Goal: Task Accomplishment & Management: Use online tool/utility

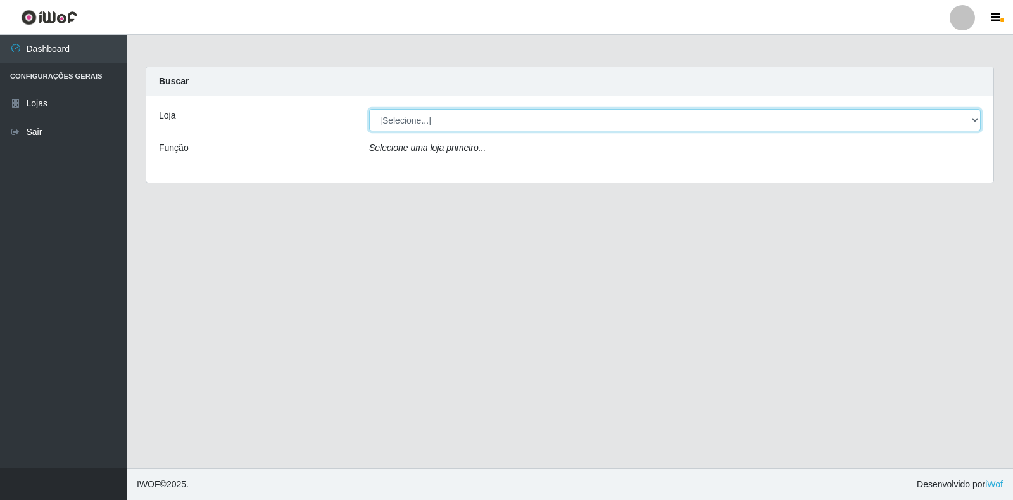
click at [977, 118] on select "[Selecione...] Extrabom - Loja 18 Goiabeiras" at bounding box center [675, 120] width 612 height 22
select select "501"
click at [369, 109] on select "[Selecione...] Extrabom - Loja 18 Goiabeiras" at bounding box center [675, 120] width 612 height 22
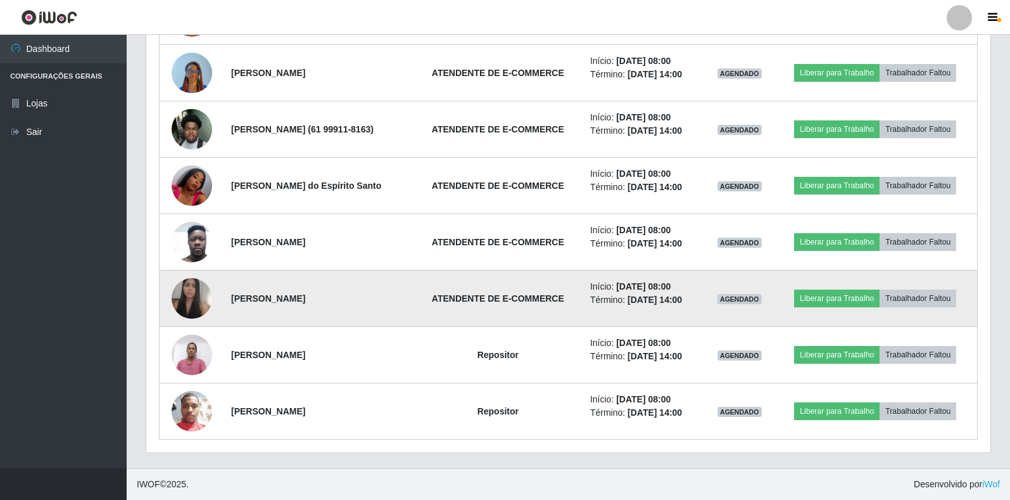
scroll to position [440, 0]
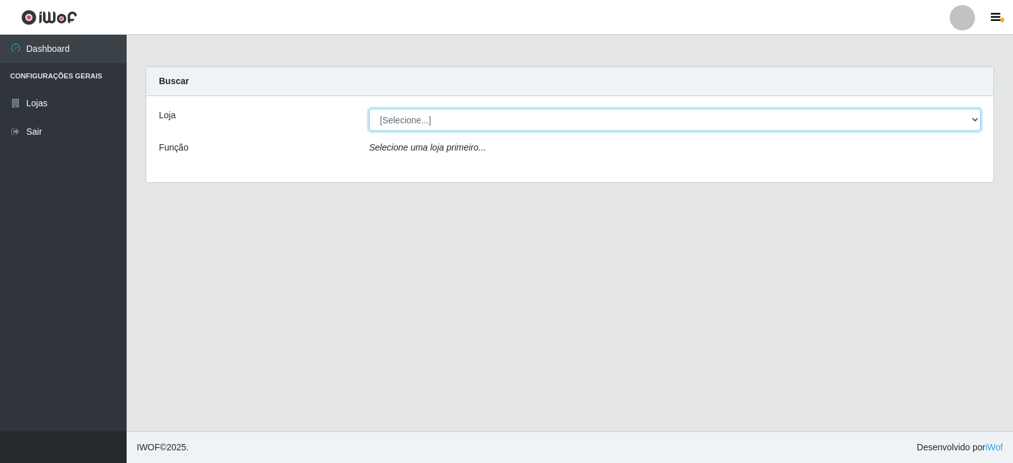
click at [974, 122] on select "[Selecione...] Extrabom - Loja 18 Goiabeiras" at bounding box center [675, 120] width 612 height 22
select select "501"
click at [369, 109] on select "[Selecione...] Extrabom - Loja 18 Goiabeiras" at bounding box center [675, 120] width 612 height 22
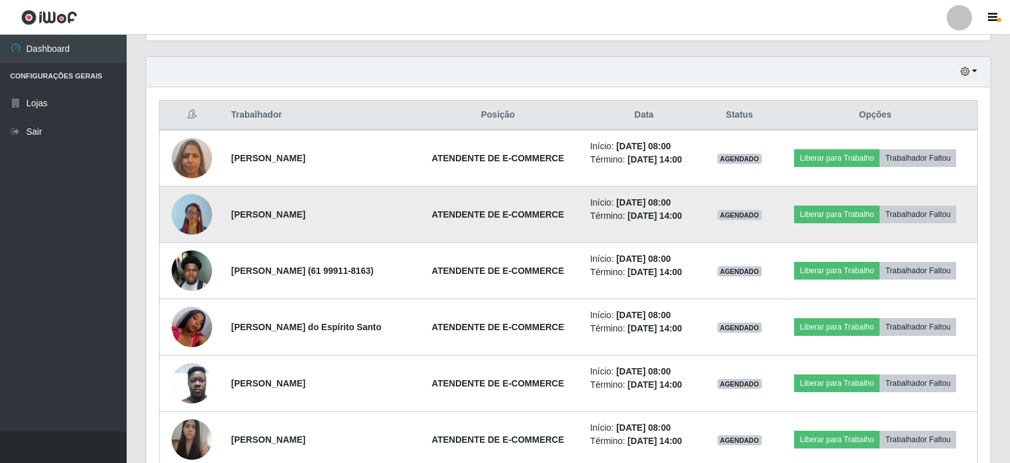
scroll to position [413, 0]
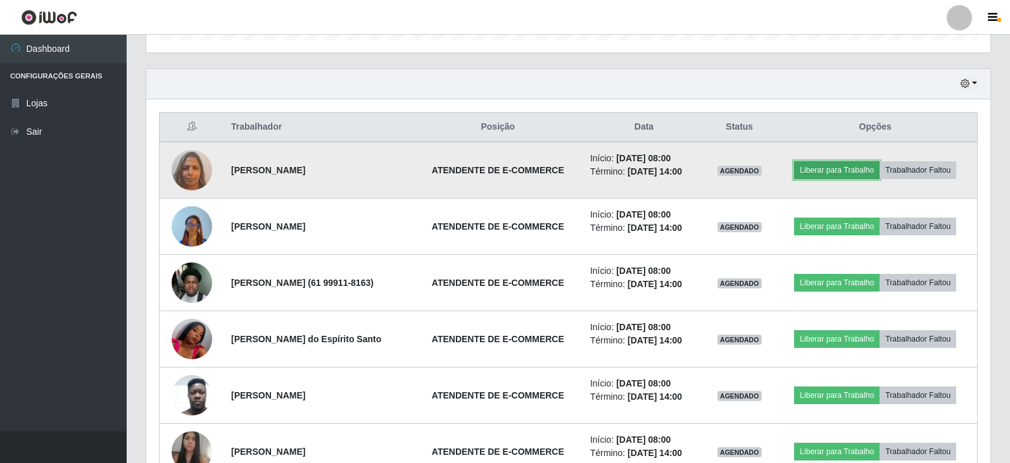
click at [852, 167] on button "Liberar para Trabalho" at bounding box center [836, 170] width 85 height 18
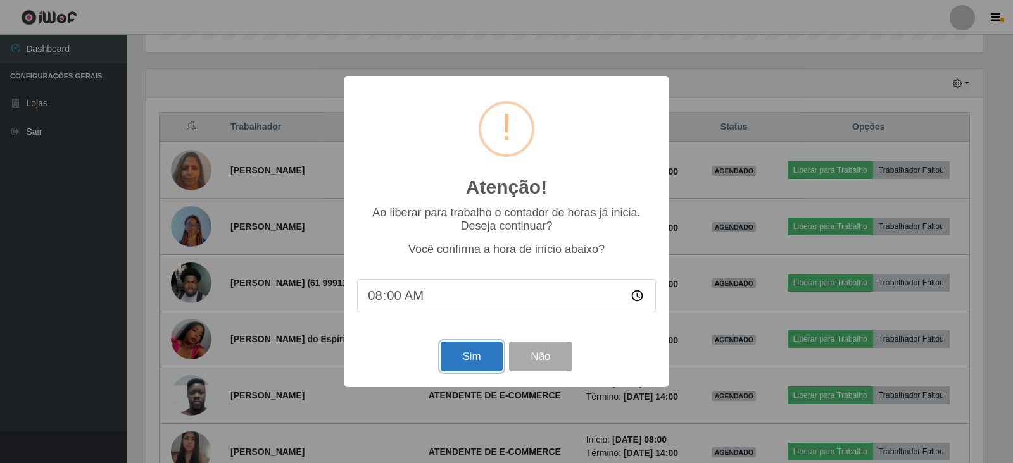
click at [452, 363] on button "Sim" at bounding box center [471, 357] width 61 height 30
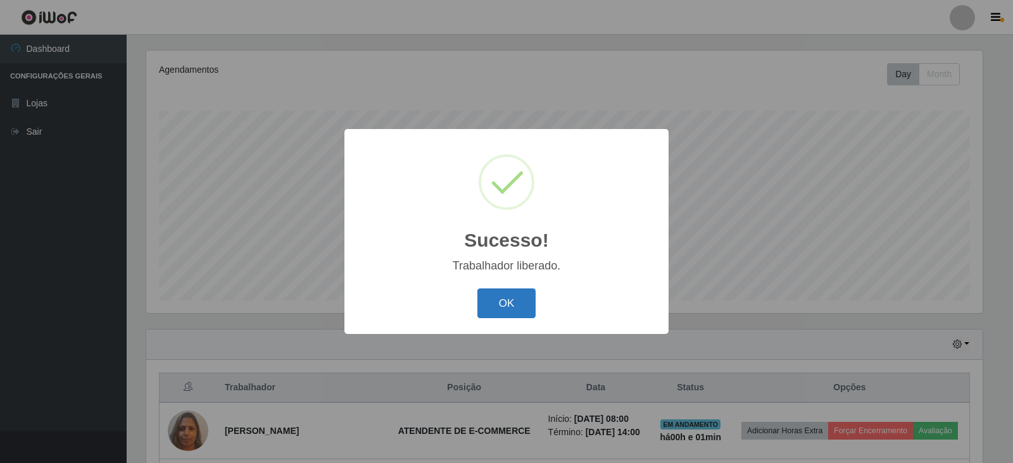
click at [493, 305] on button "OK" at bounding box center [506, 304] width 59 height 30
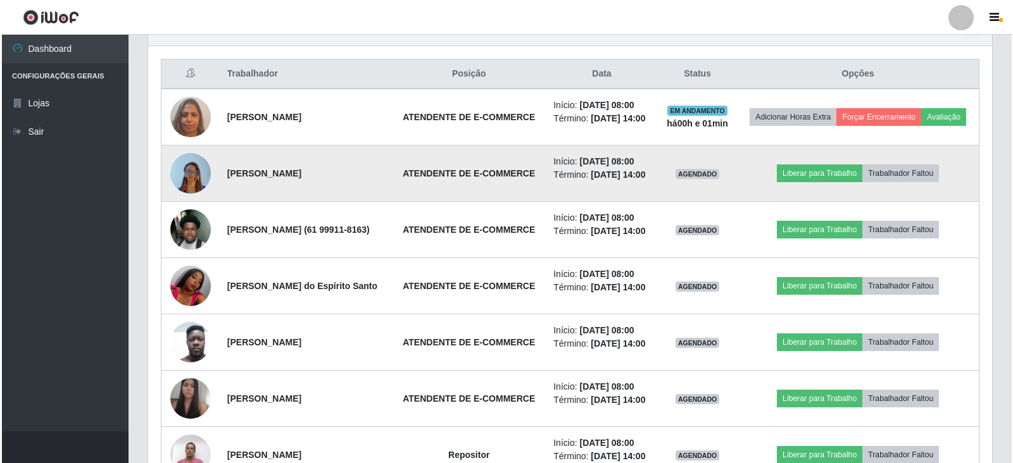
scroll to position [468, 0]
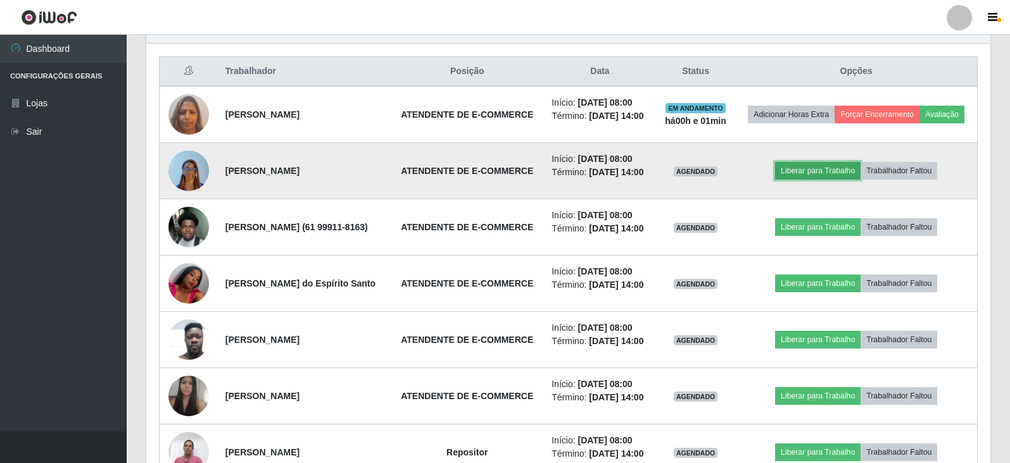
click at [826, 180] on button "Liberar para Trabalho" at bounding box center [817, 171] width 85 height 18
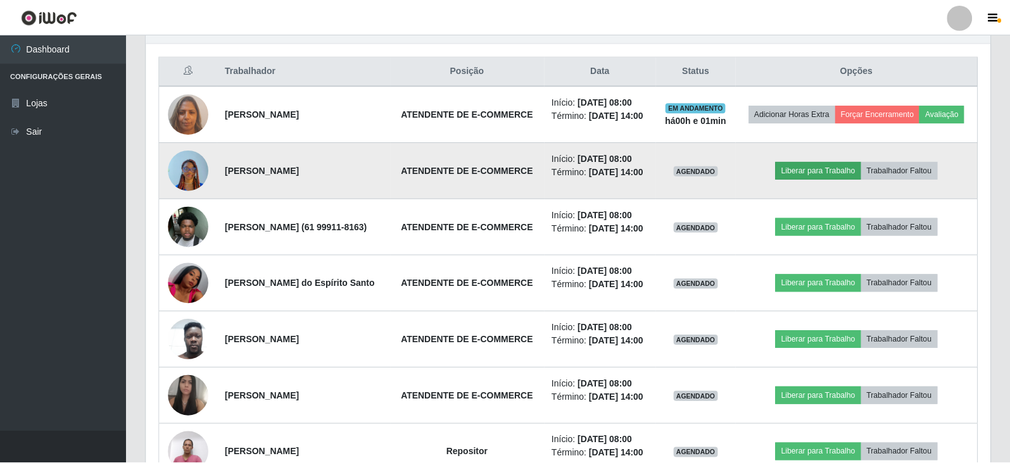
scroll to position [263, 836]
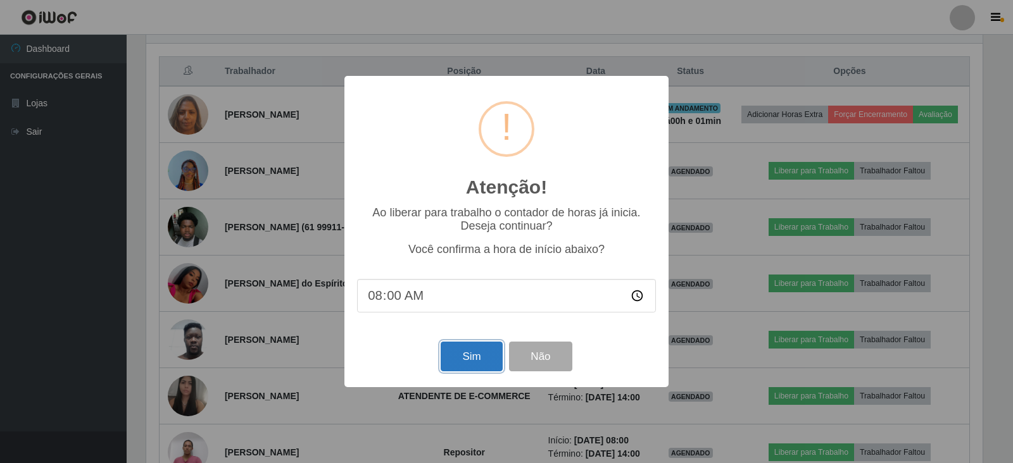
click at [486, 355] on button "Sim" at bounding box center [471, 357] width 61 height 30
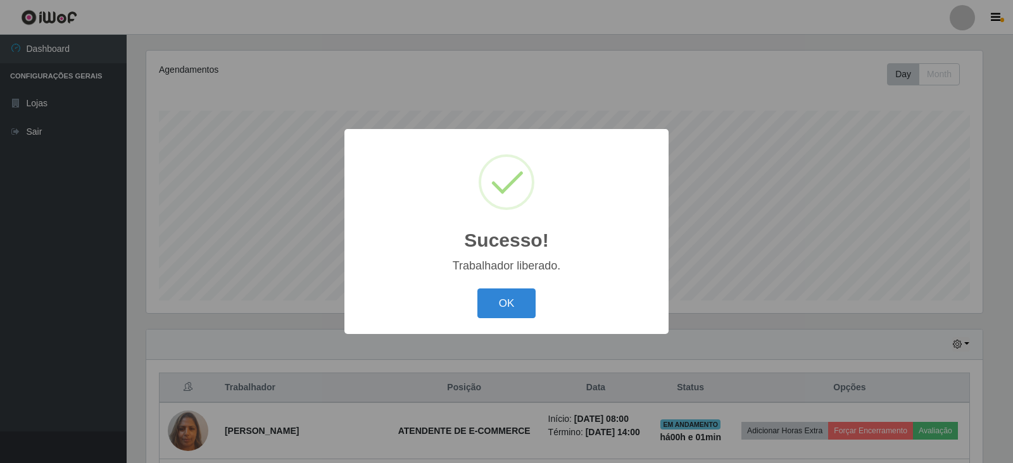
click at [477, 308] on div "OK Cancel" at bounding box center [506, 304] width 299 height 36
drag, startPoint x: 513, startPoint y: 305, endPoint x: 529, endPoint y: 299, distance: 16.2
click at [513, 305] on button "OK" at bounding box center [506, 304] width 59 height 30
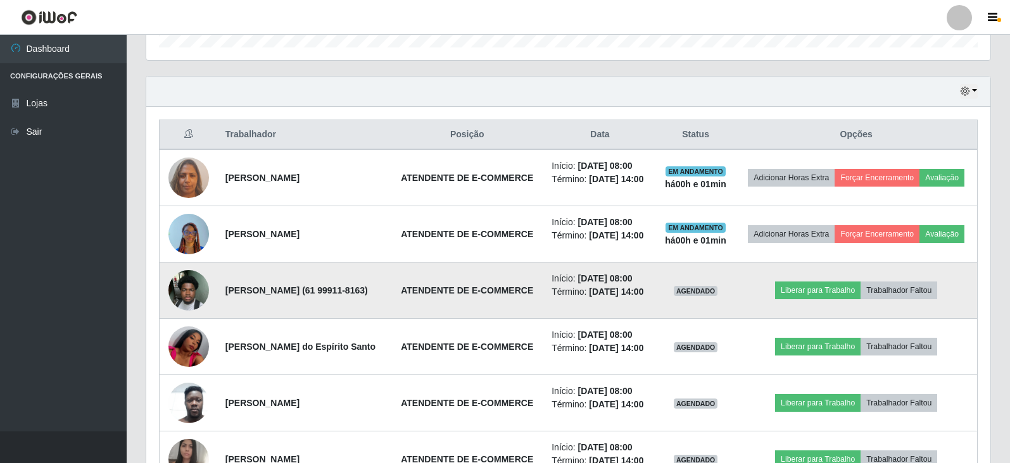
scroll to position [468, 0]
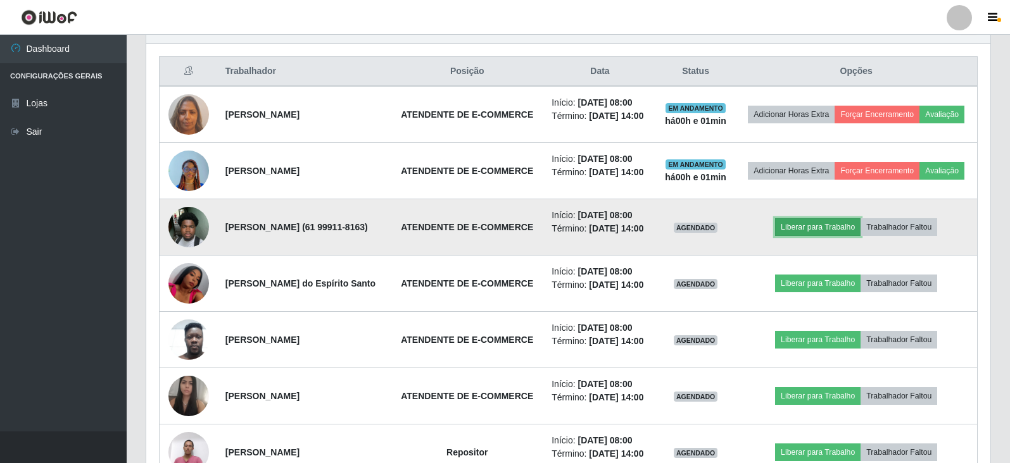
click at [825, 236] on button "Liberar para Trabalho" at bounding box center [817, 227] width 85 height 18
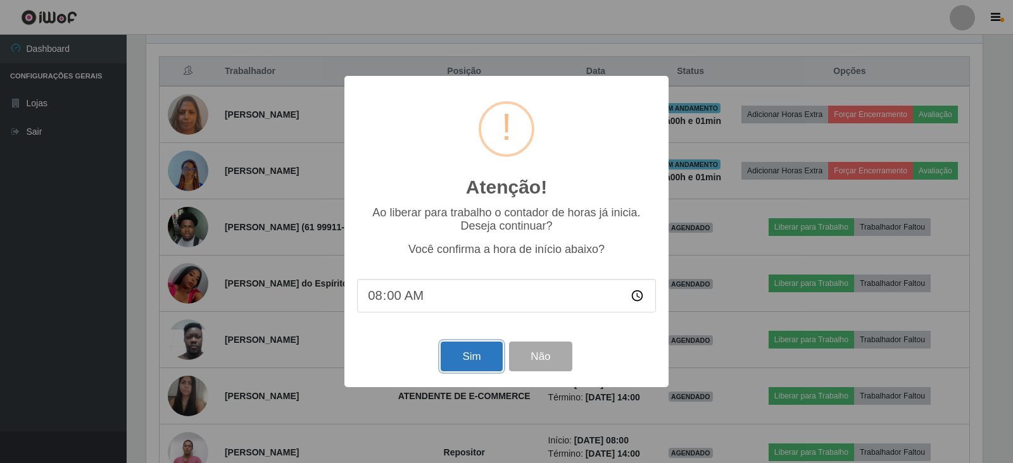
click at [480, 349] on button "Sim" at bounding box center [471, 357] width 61 height 30
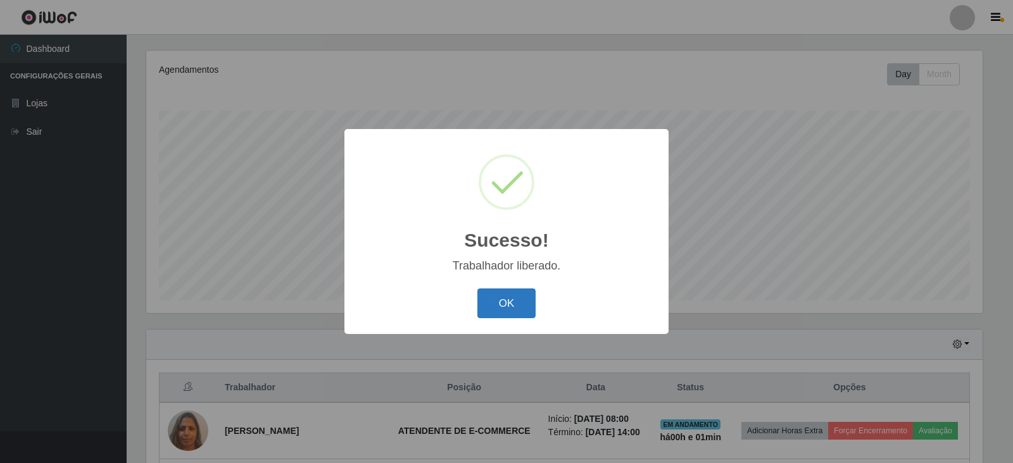
click at [499, 307] on button "OK" at bounding box center [506, 304] width 59 height 30
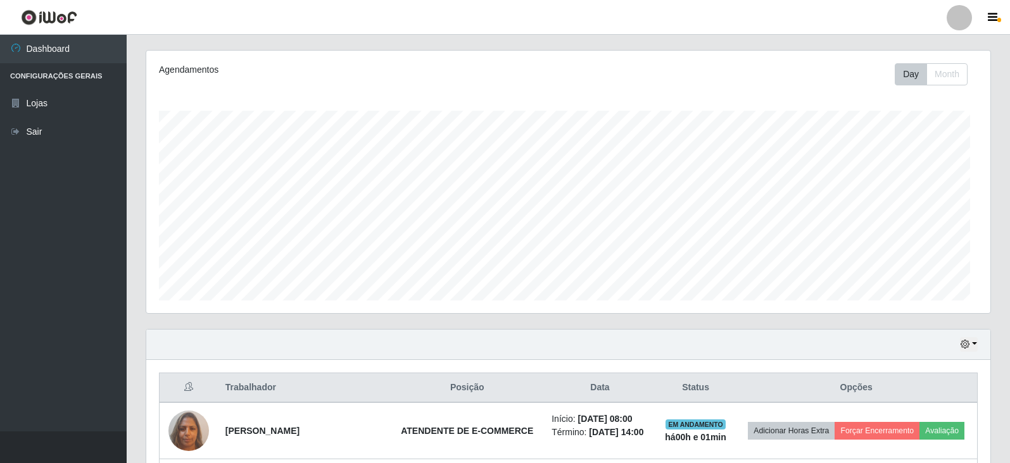
scroll to position [0, 0]
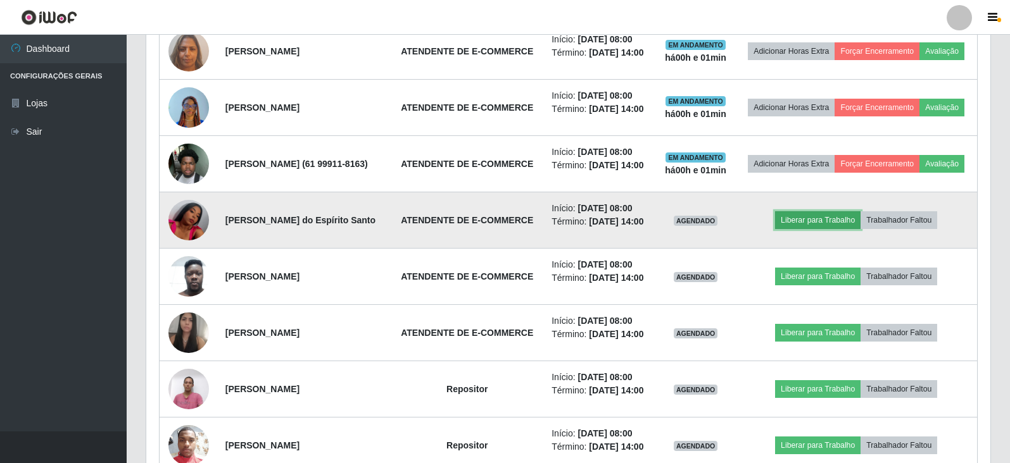
click at [827, 229] on button "Liberar para Trabalho" at bounding box center [817, 220] width 85 height 18
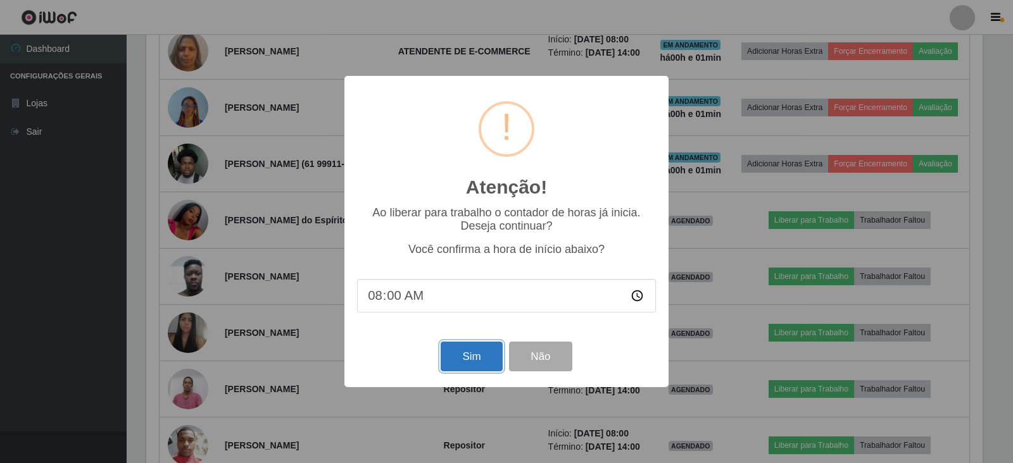
click at [448, 363] on button "Sim" at bounding box center [471, 357] width 61 height 30
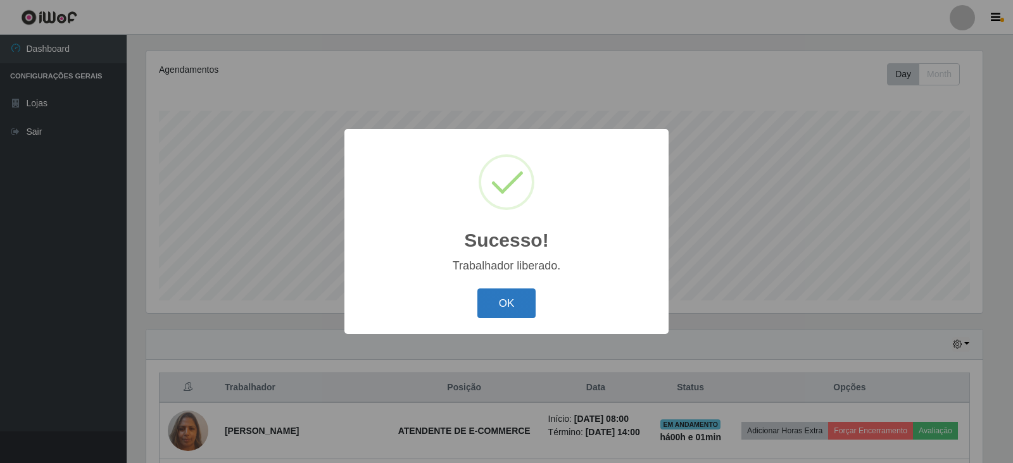
click at [506, 301] on button "OK" at bounding box center [506, 304] width 59 height 30
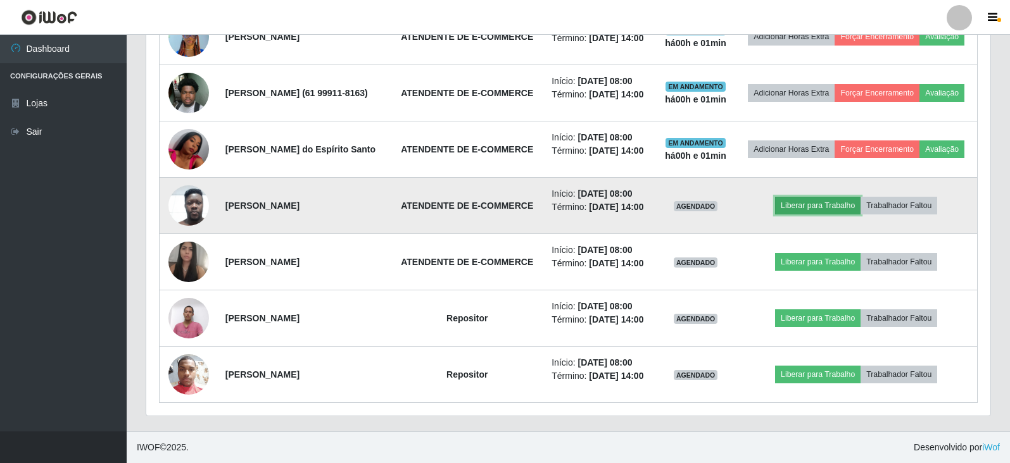
click at [819, 197] on button "Liberar para Trabalho" at bounding box center [817, 206] width 85 height 18
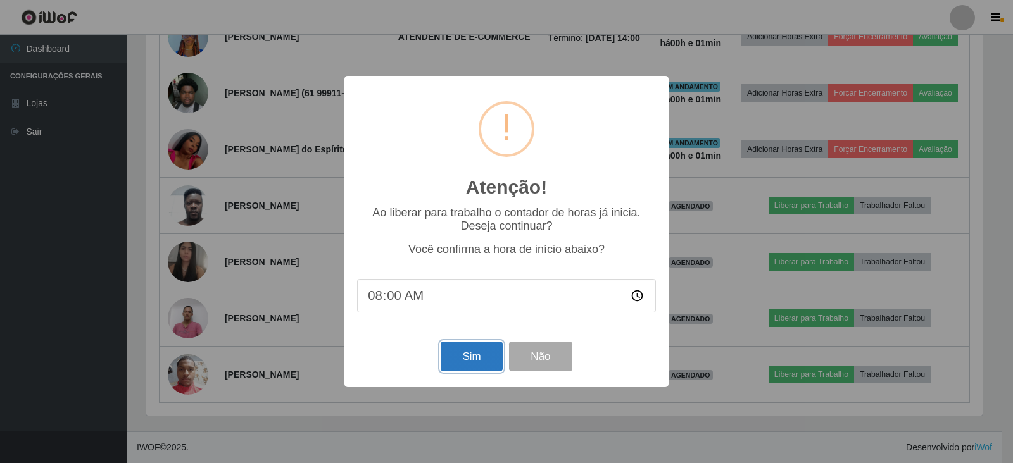
click at [474, 361] on button "Sim" at bounding box center [471, 357] width 61 height 30
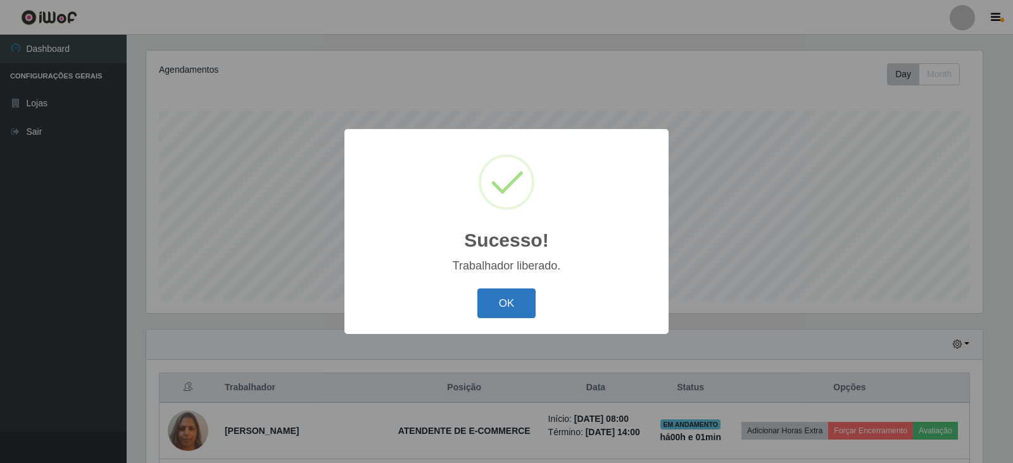
click at [496, 317] on button "OK" at bounding box center [506, 304] width 59 height 30
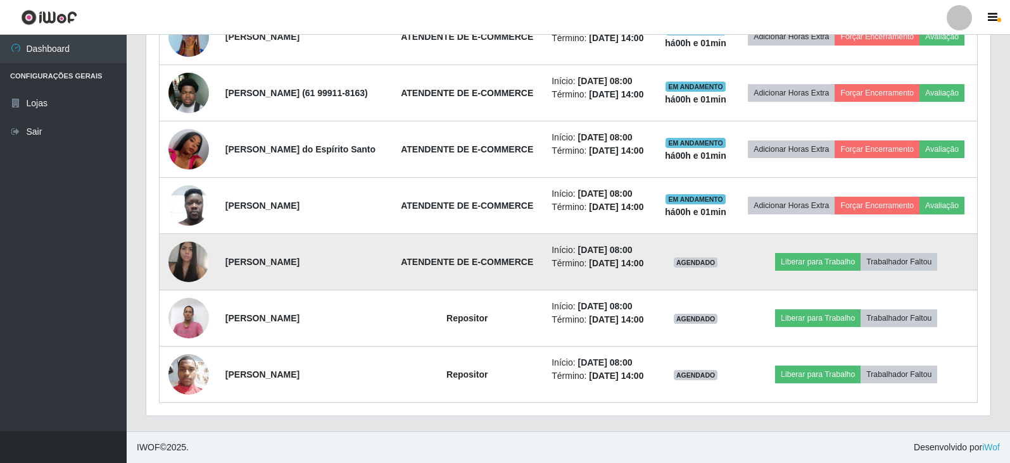
click at [813, 234] on td "Liberar para Trabalho Trabalhador Faltou" at bounding box center [856, 262] width 242 height 56
click at [819, 253] on button "Liberar para Trabalho" at bounding box center [817, 262] width 85 height 18
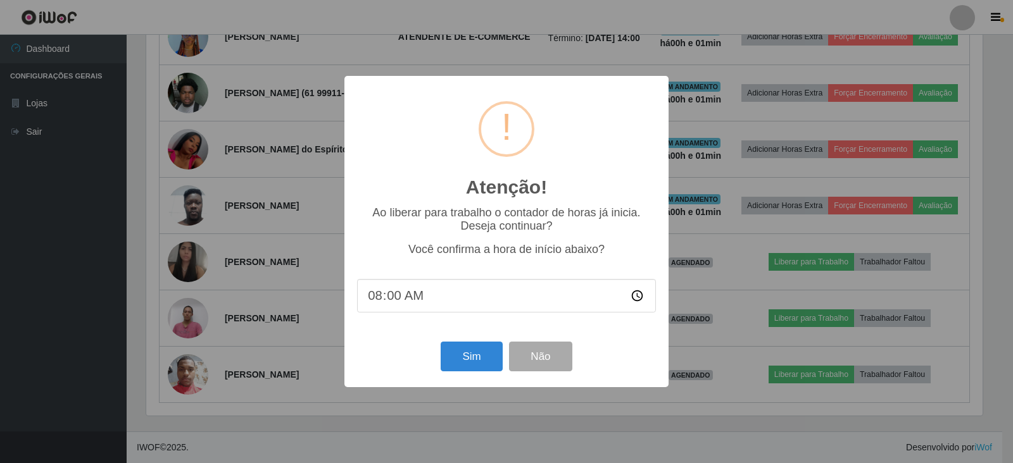
click at [460, 375] on div "Sim Não" at bounding box center [506, 357] width 299 height 36
click at [465, 367] on button "Sim" at bounding box center [471, 357] width 61 height 30
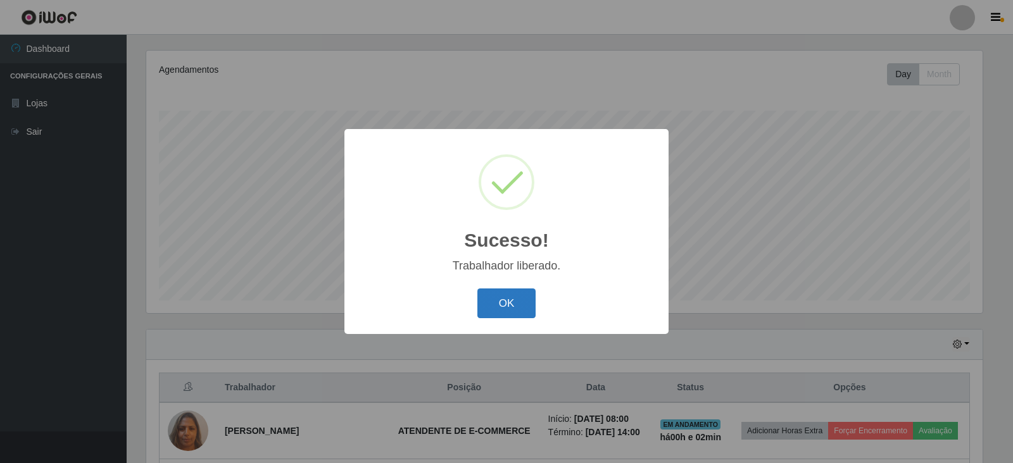
click at [504, 301] on button "OK" at bounding box center [506, 304] width 59 height 30
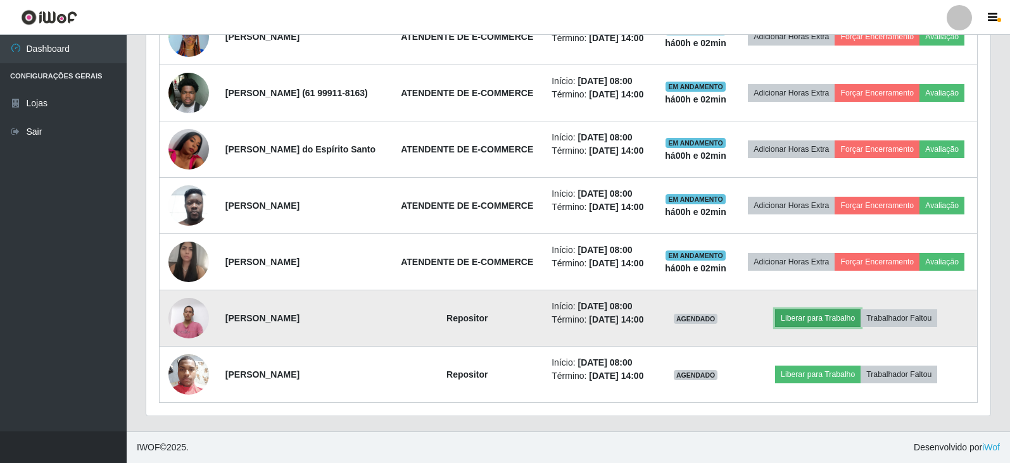
click at [827, 310] on button "Liberar para Trabalho" at bounding box center [817, 319] width 85 height 18
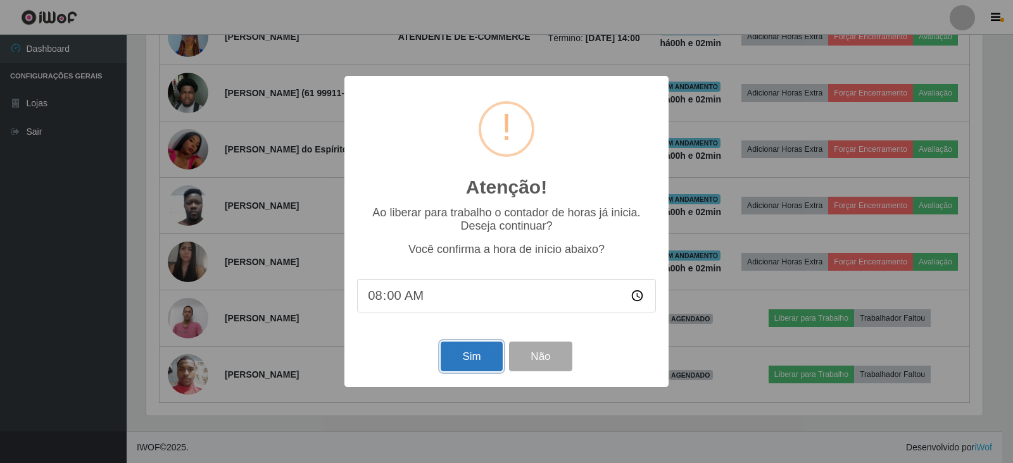
click at [479, 359] on button "Sim" at bounding box center [471, 357] width 61 height 30
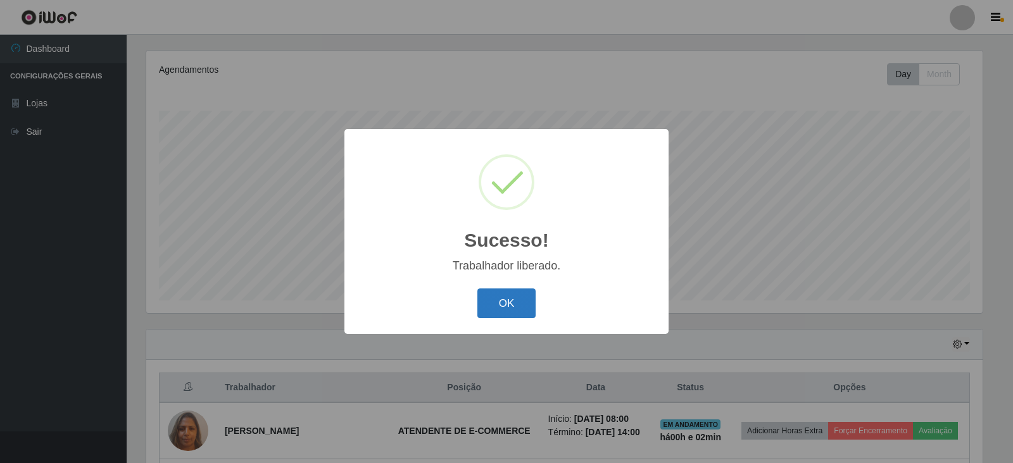
click at [506, 297] on button "OK" at bounding box center [506, 304] width 59 height 30
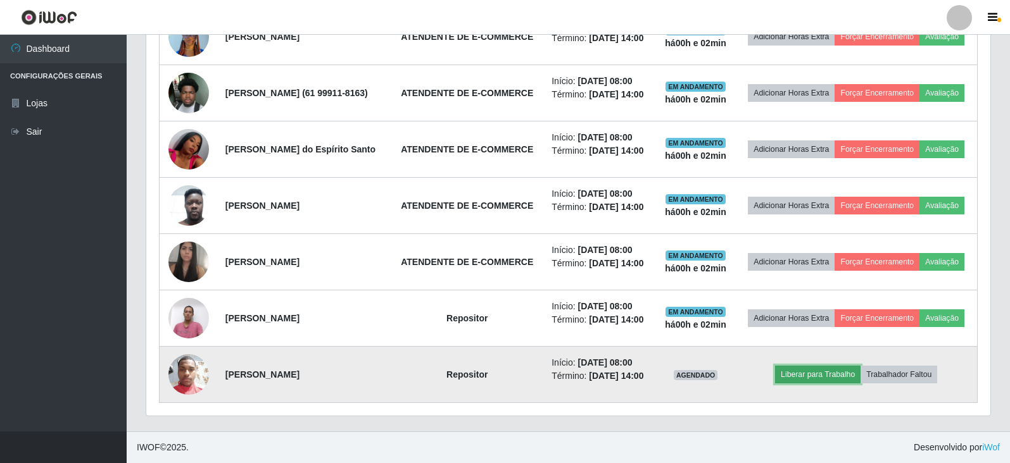
click at [815, 371] on button "Liberar para Trabalho" at bounding box center [817, 375] width 85 height 18
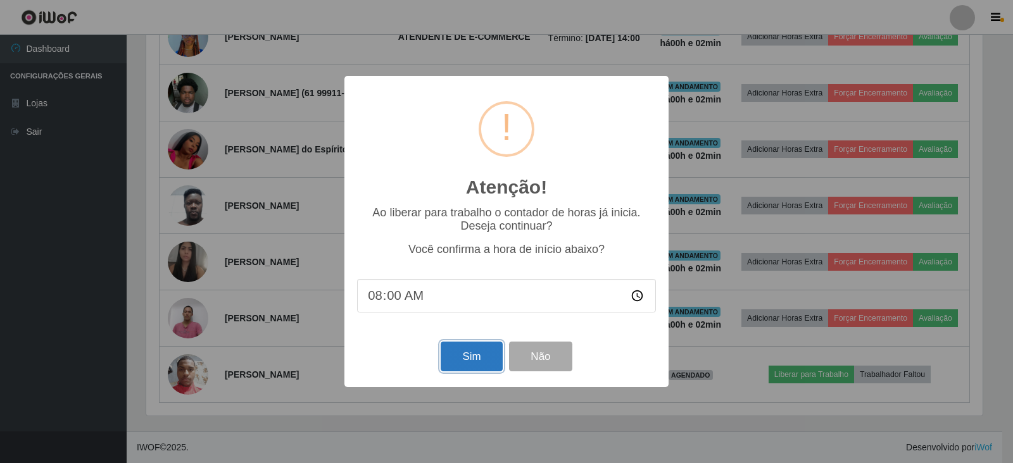
click at [460, 354] on button "Sim" at bounding box center [471, 357] width 61 height 30
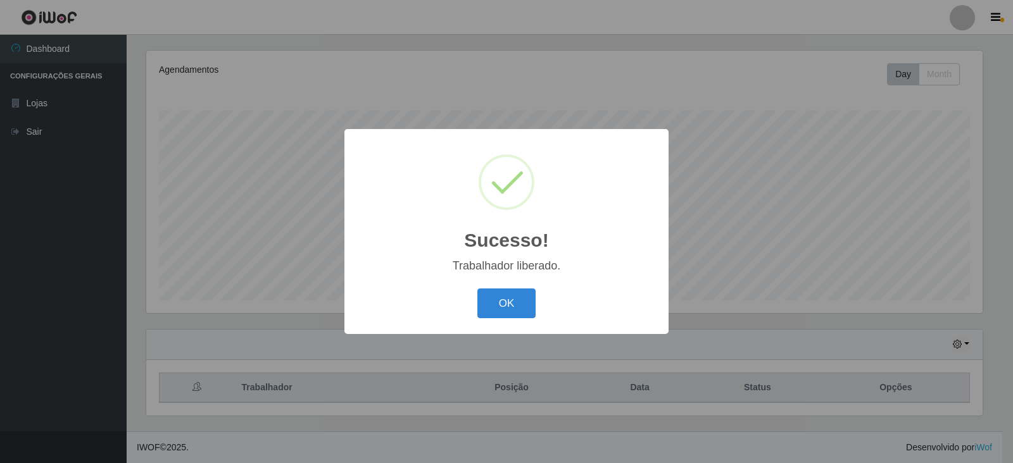
click at [505, 293] on button "OK" at bounding box center [506, 304] width 59 height 30
